Goal: Information Seeking & Learning: Learn about a topic

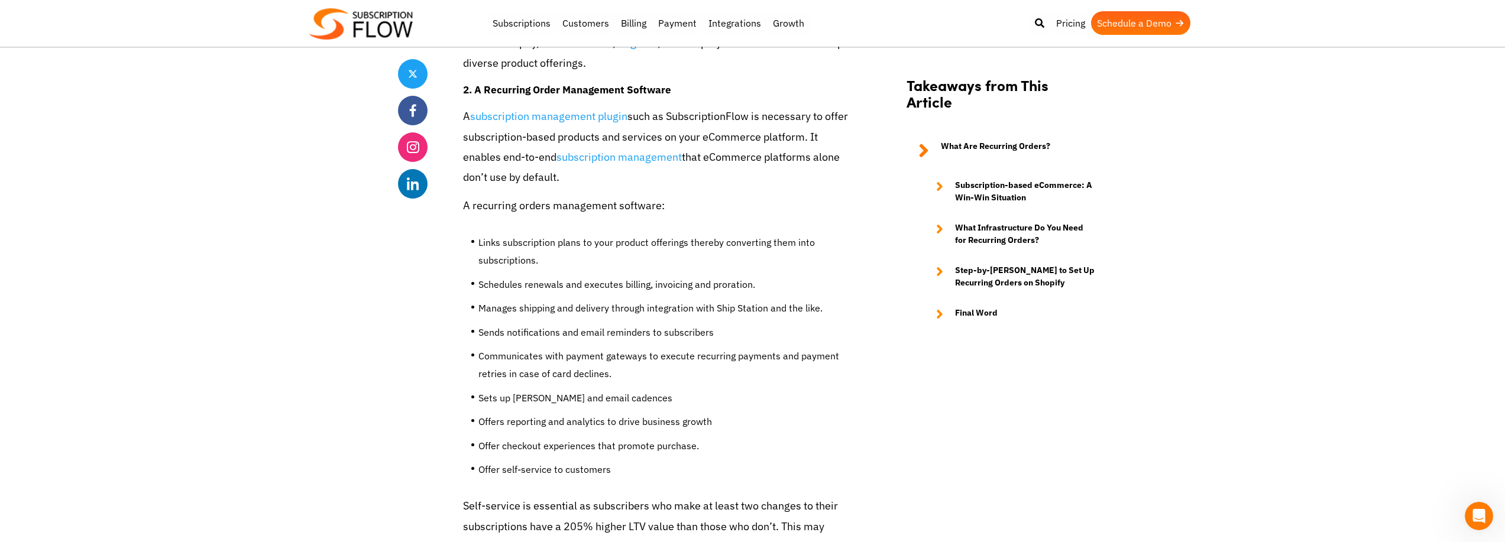
scroll to position [1952, 0]
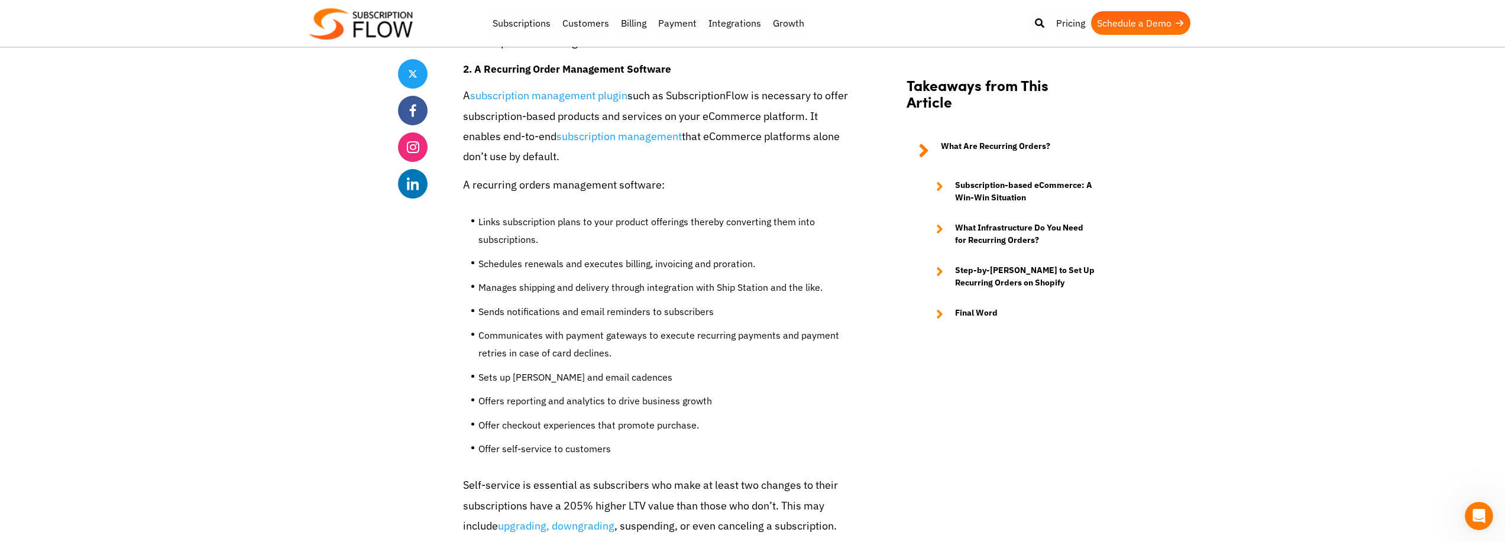
click at [628, 326] on li "Sends notifications and email reminders to subscribers" at bounding box center [665, 315] width 375 height 24
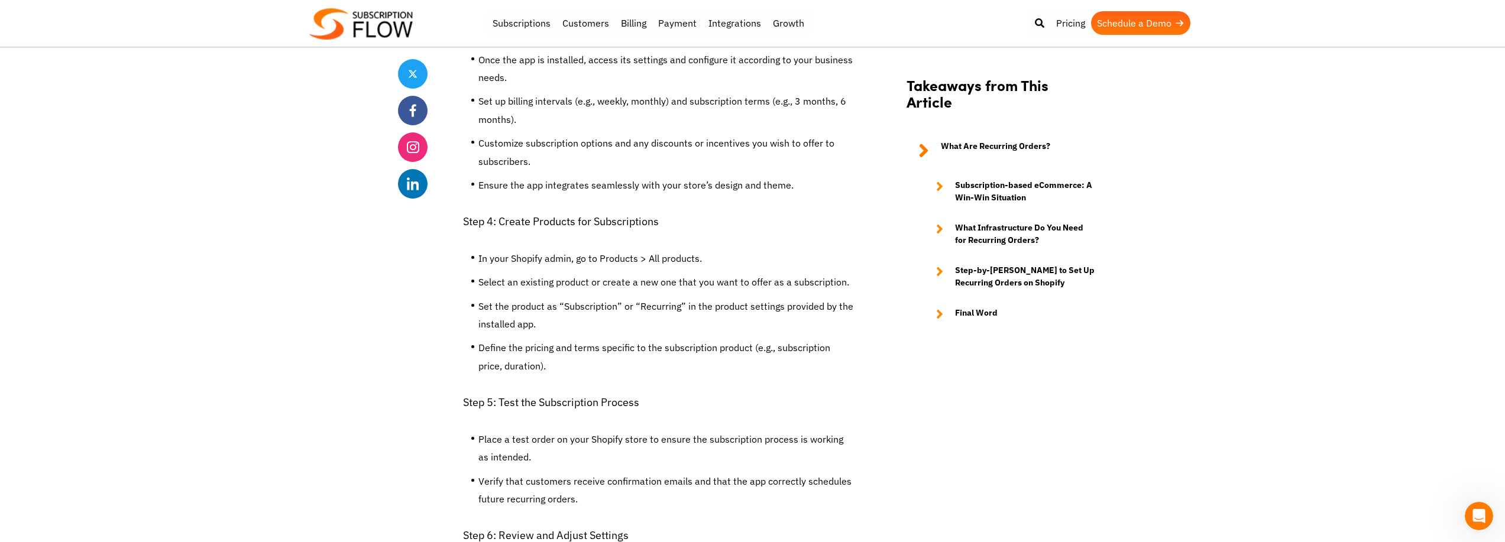
scroll to position [3135, 0]
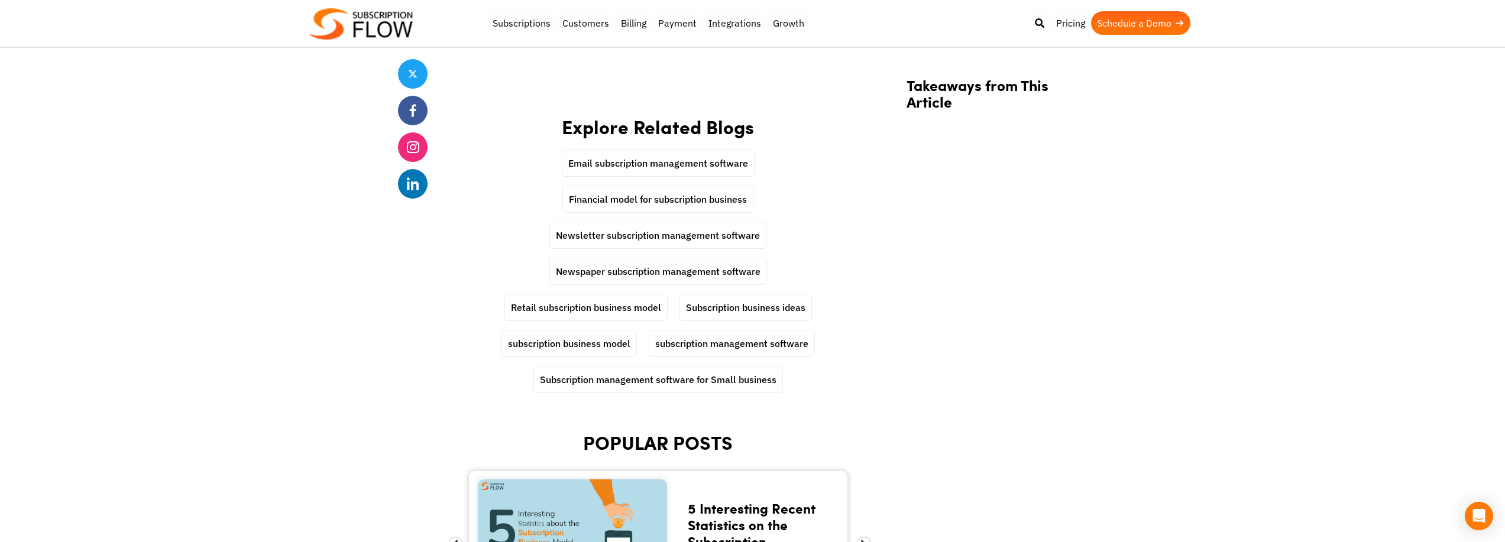
scroll to position [3667, 0]
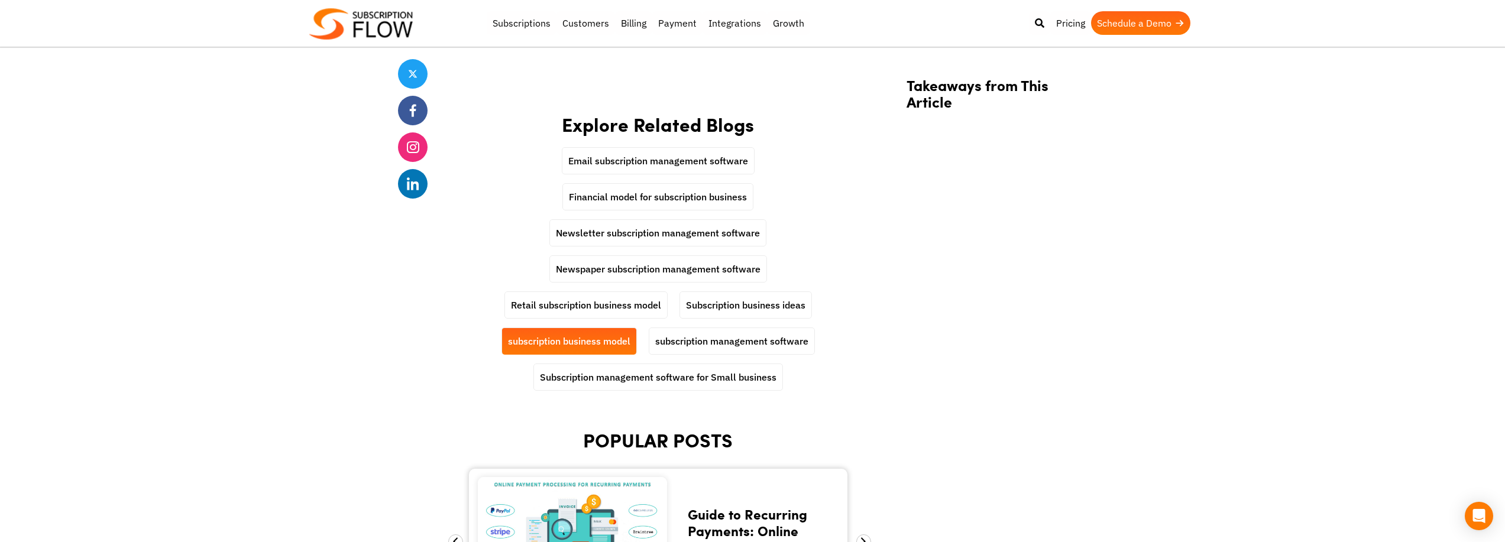
click at [597, 337] on link "subscription business model" at bounding box center [569, 341] width 134 height 26
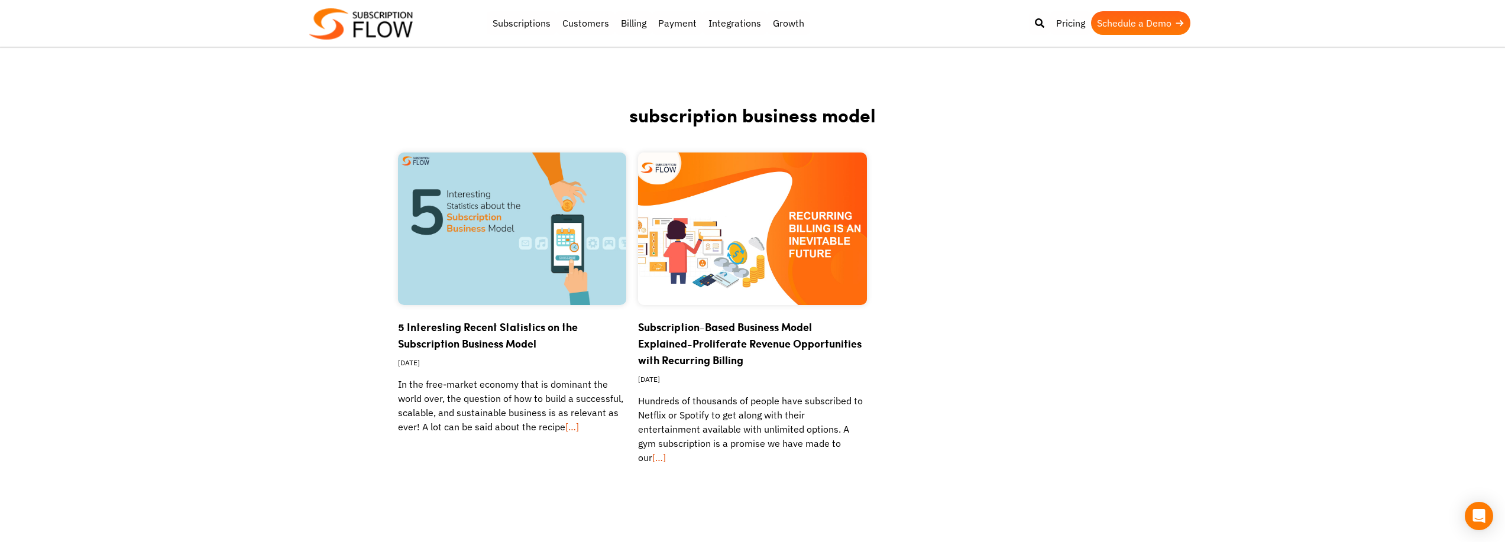
scroll to position [237, 0]
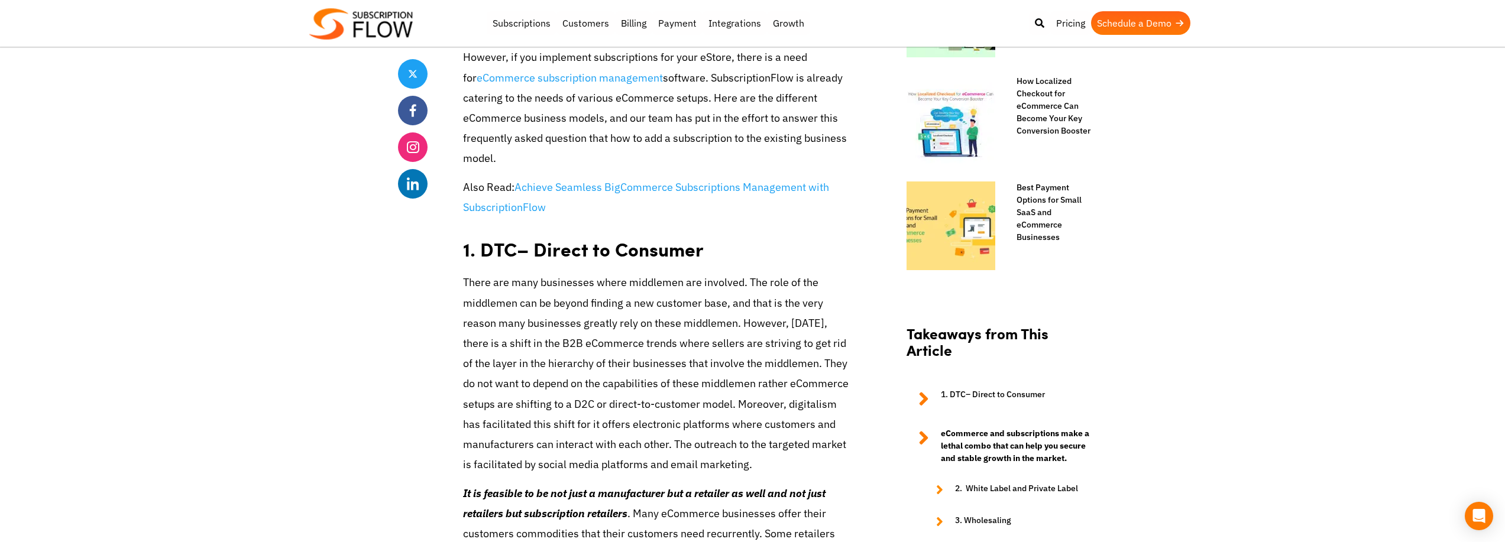
scroll to position [887, 0]
